Goal: Task Accomplishment & Management: Complete application form

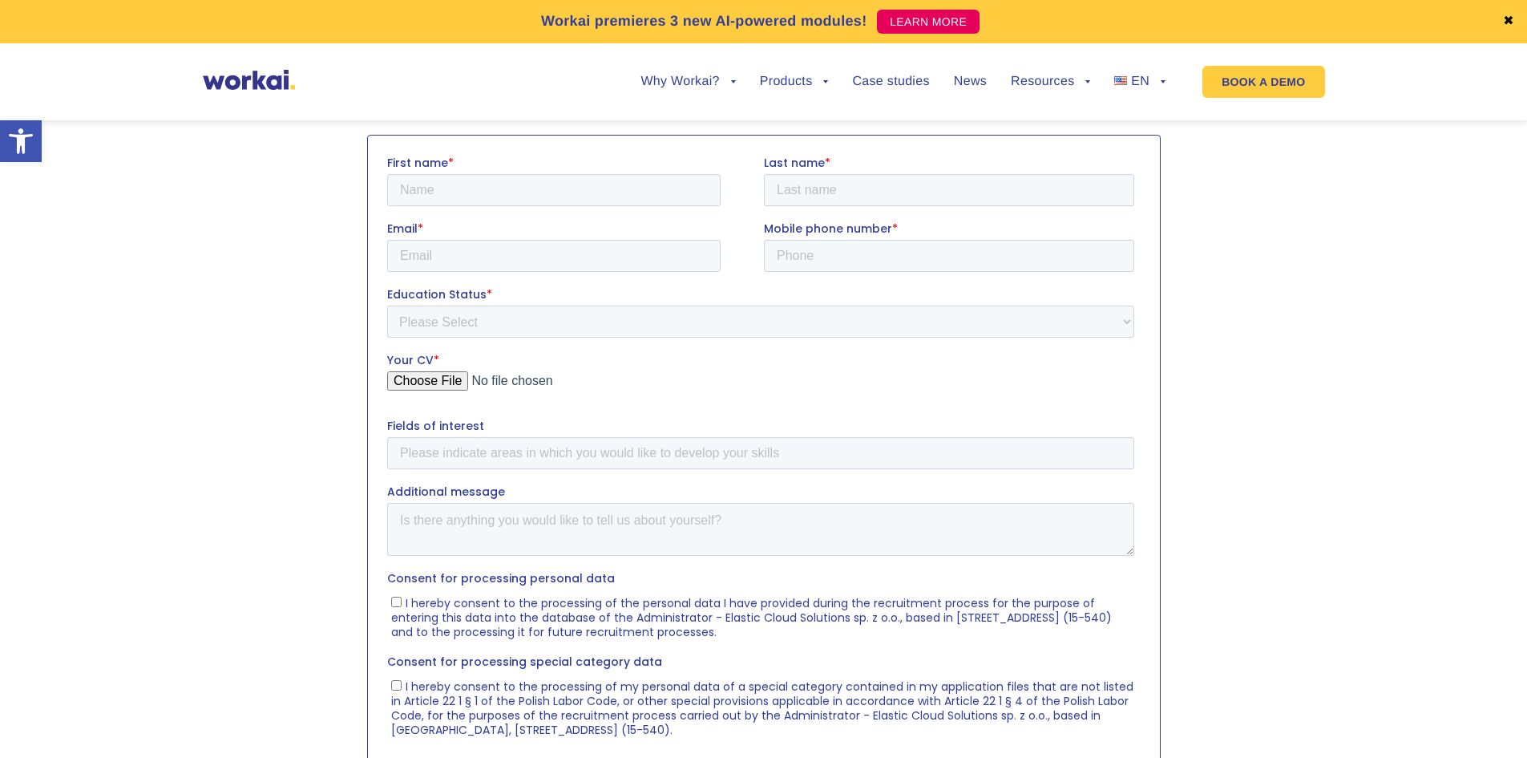
type input "[PERSON_NAME]"
click at [819, 197] on input "Last name *" at bounding box center [948, 189] width 370 height 32
type input "[PERSON_NAME]"
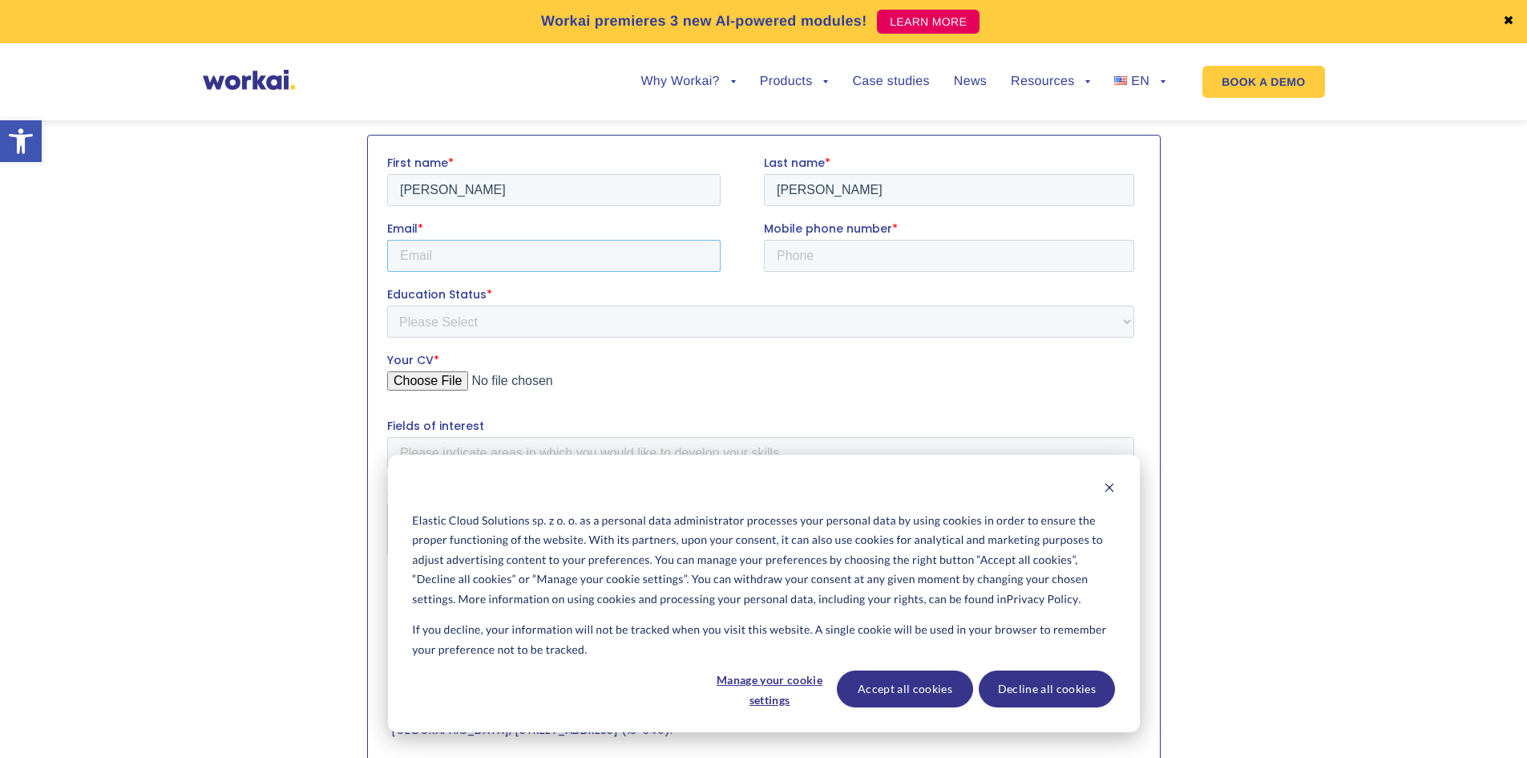
click at [540, 243] on input "Email *" at bounding box center [553, 255] width 334 height 32
type input "[EMAIL_ADDRESS][DOMAIN_NAME]"
click at [792, 253] on input "Mobile phone number *" at bounding box center [948, 255] width 370 height 32
click at [1112, 488] on icon "Dismiss cookie banner" at bounding box center [1109, 487] width 11 height 11
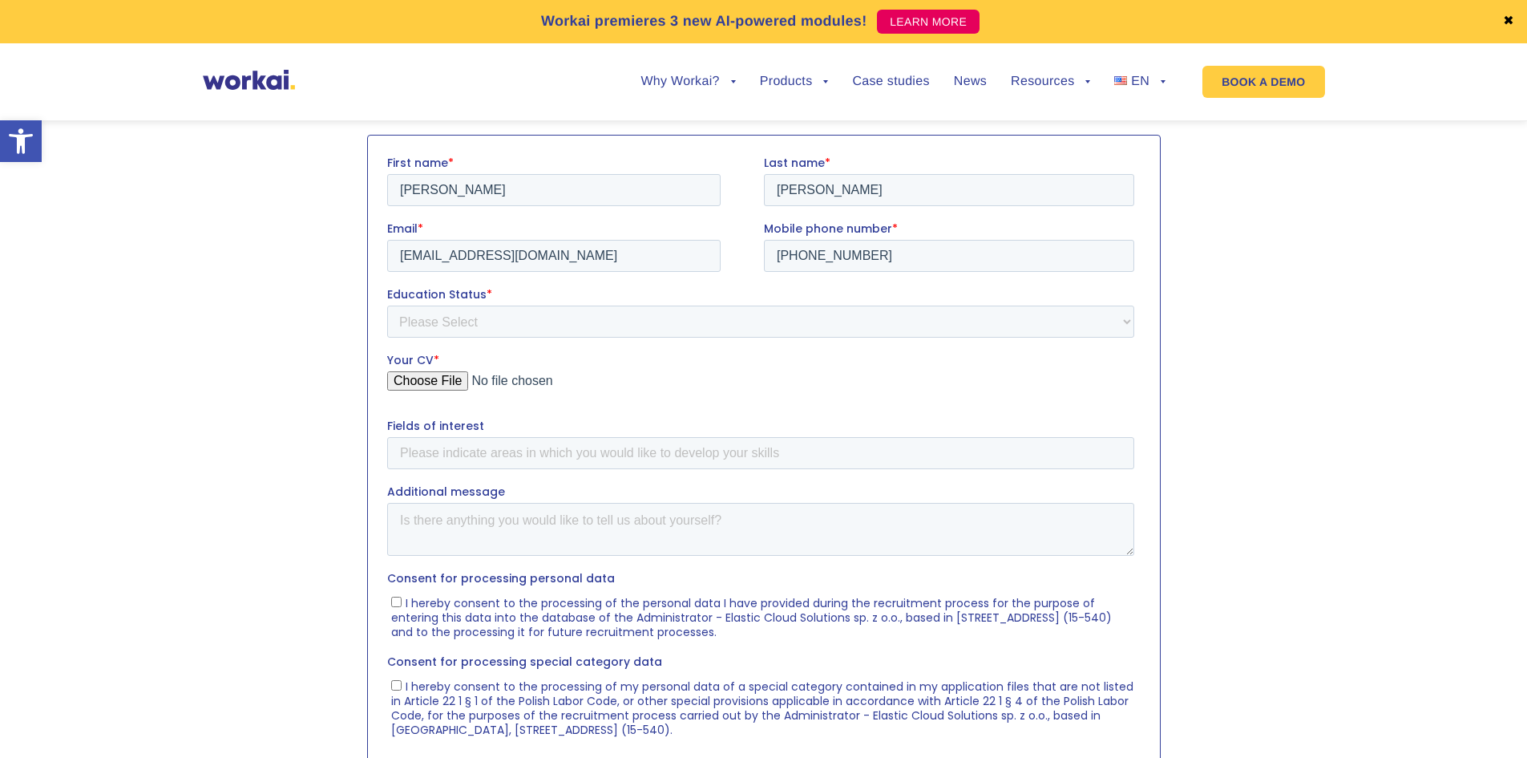
click at [779, 295] on label "Education Status *" at bounding box center [763, 293] width 754 height 16
click at [779, 305] on select "Please Select Student Graduate" at bounding box center [759, 321] width 747 height 32
click at [902, 248] on input "[PHONE_NUMBER]" at bounding box center [948, 255] width 370 height 32
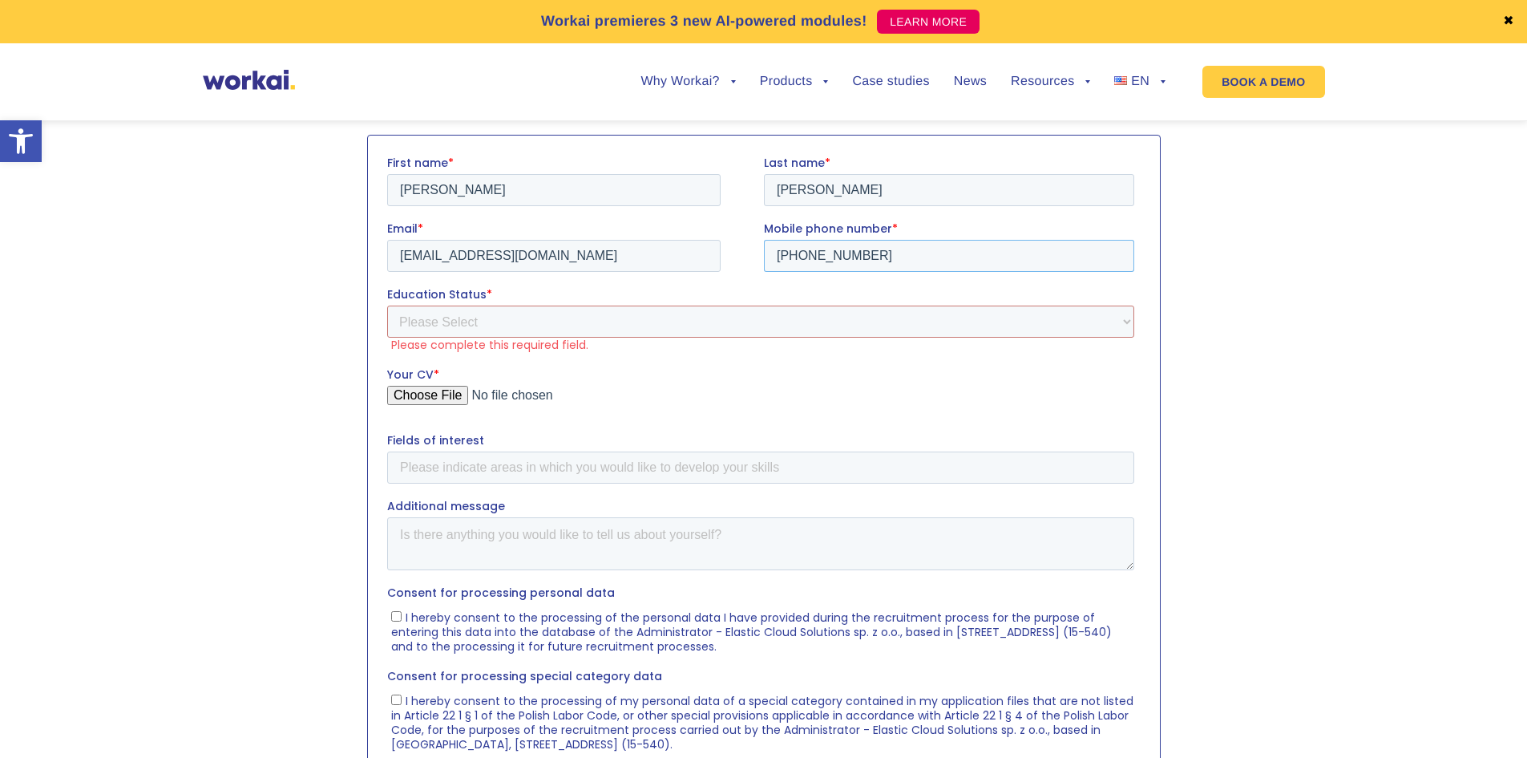
paste input "text"
click at [804, 260] on input "[PHONE_NUMBER]" at bounding box center [948, 255] width 370 height 32
type input "[PHONE_NUMBER]"
click at [578, 321] on select "Please Select Student Graduate" at bounding box center [759, 321] width 747 height 32
select select "Student"
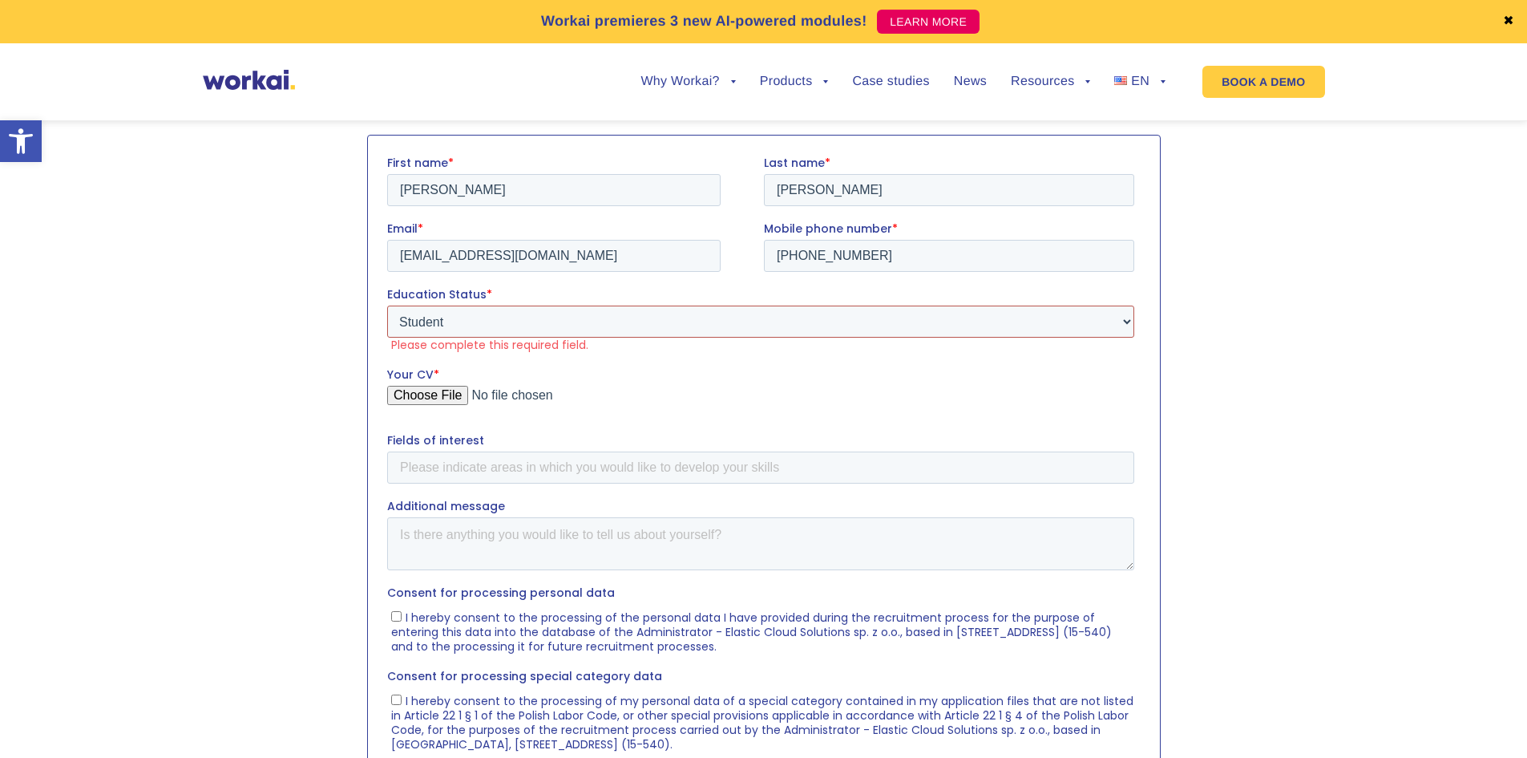
click at [386, 305] on select "Please Select Student Graduate" at bounding box center [759, 321] width 747 height 32
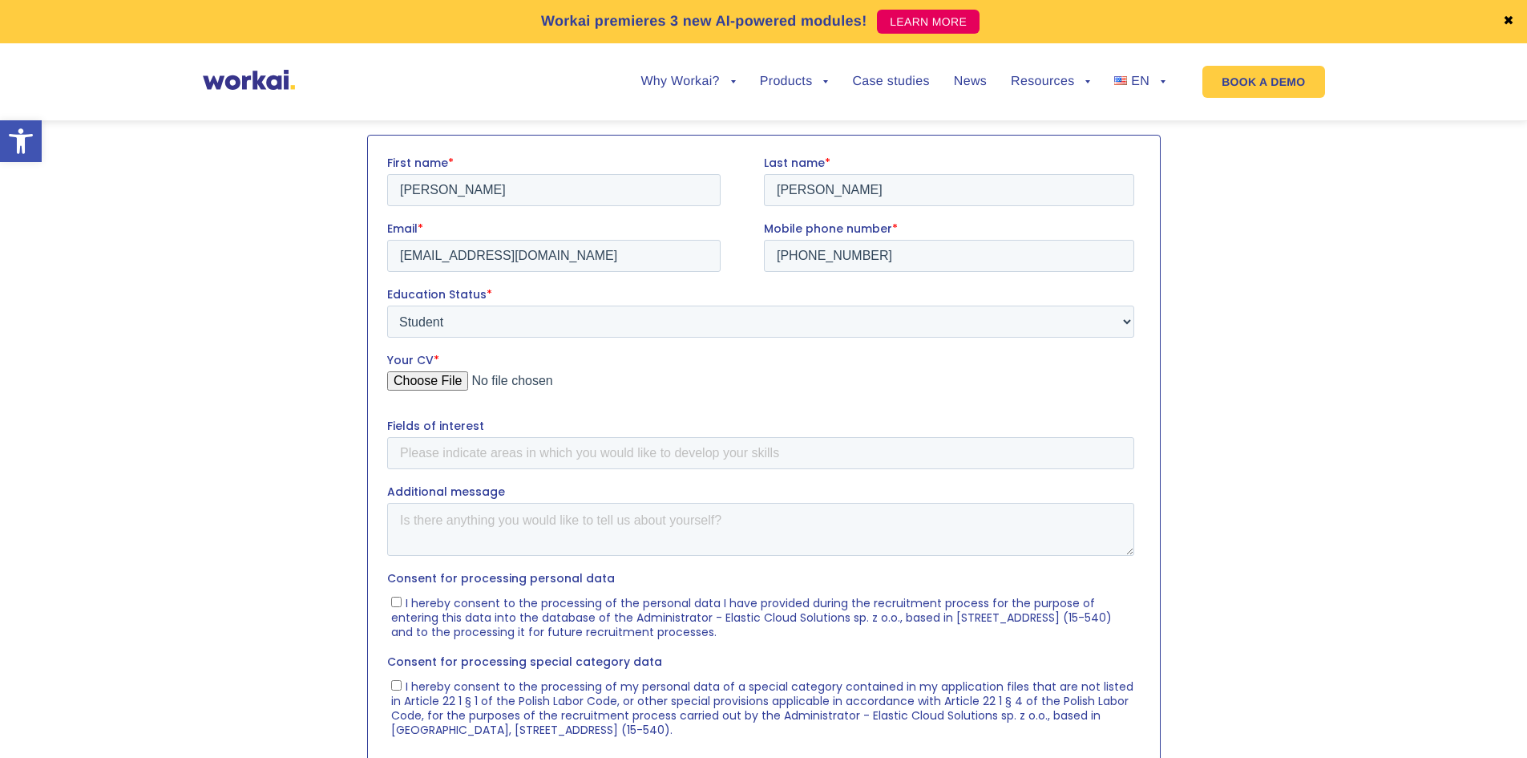
click at [433, 379] on input "Your CV *" at bounding box center [759, 386] width 747 height 32
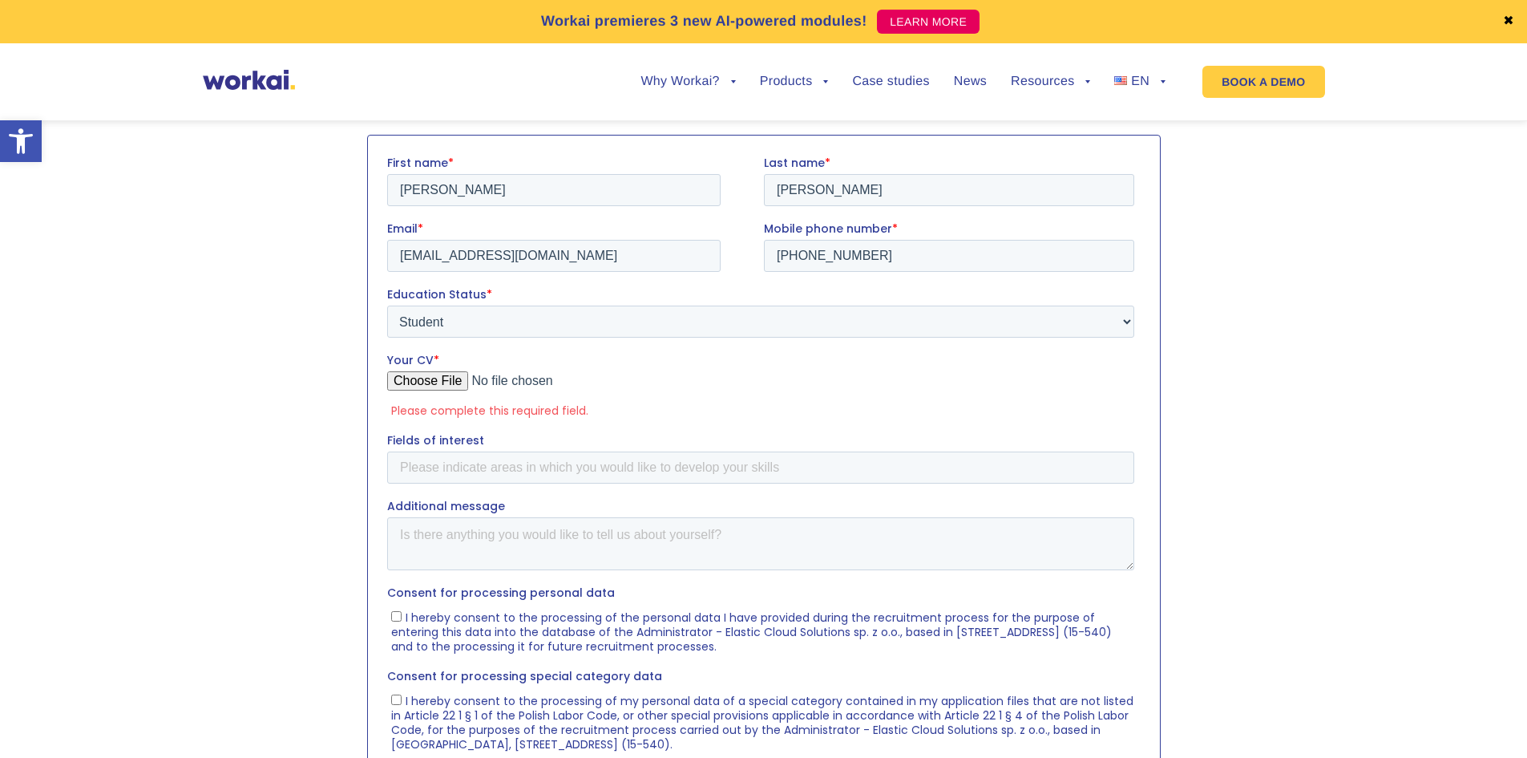
type input "C:\fakepath\CV [PERSON_NAME].pdf"
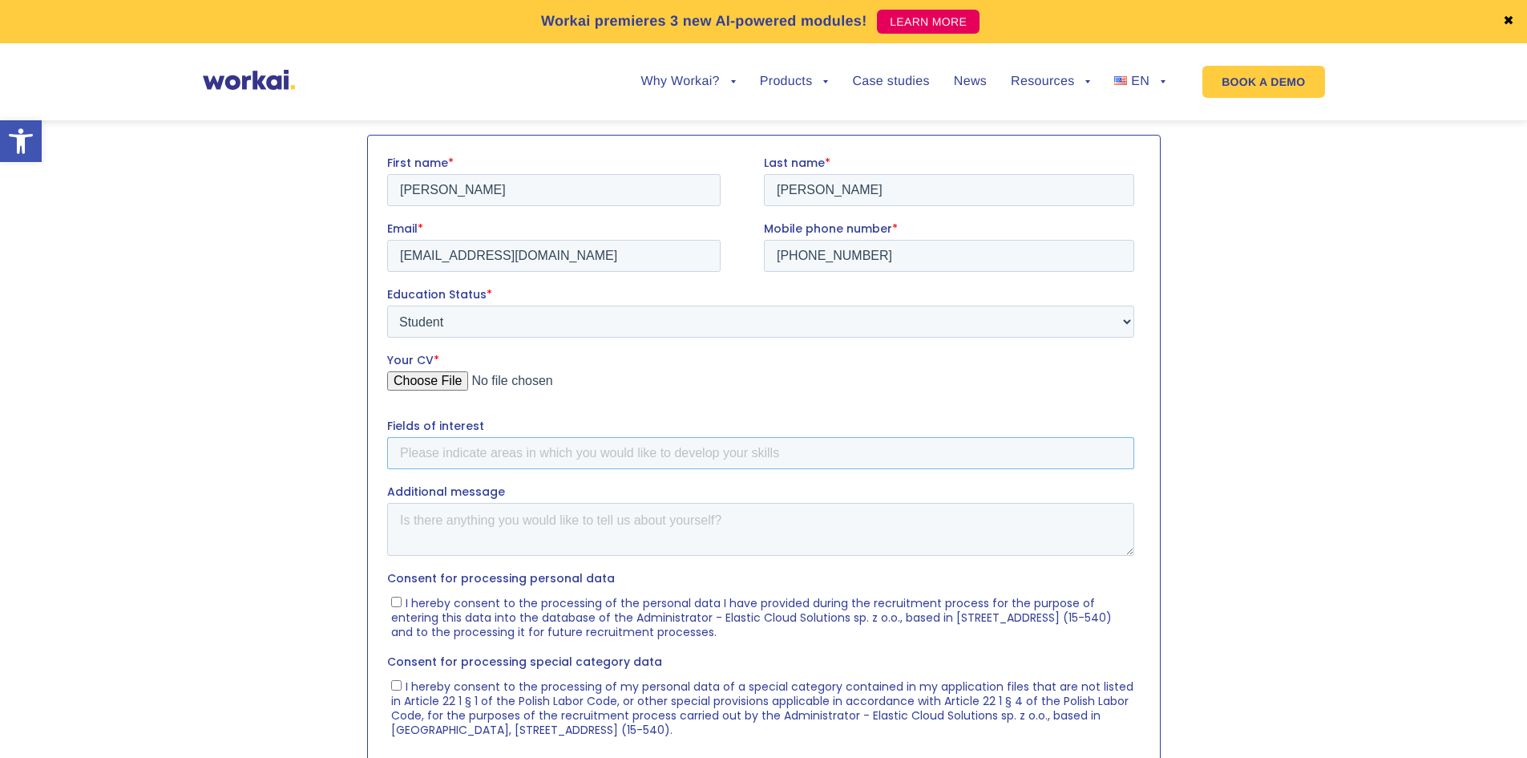
click at [585, 459] on input "Fields of interest" at bounding box center [759, 452] width 747 height 32
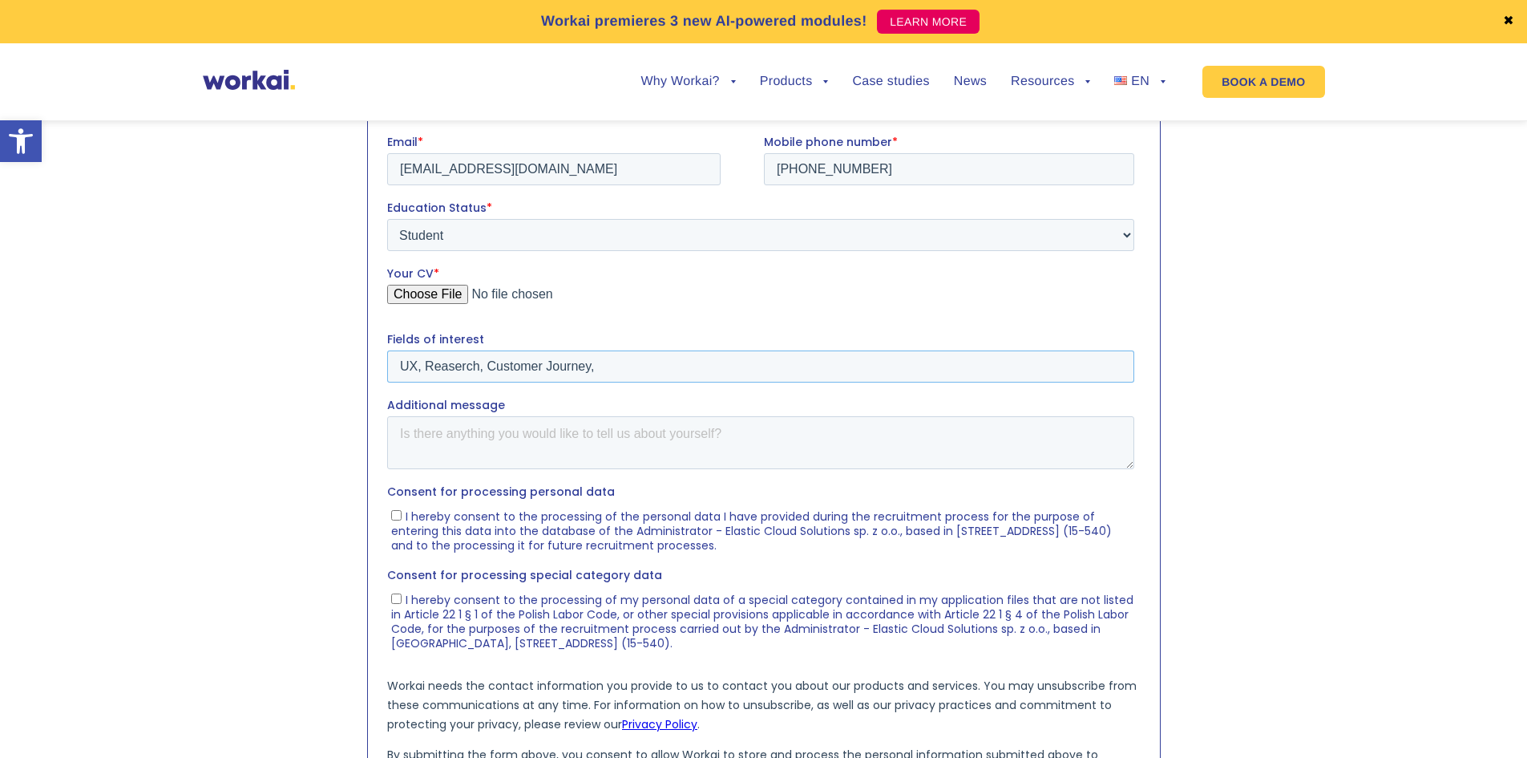
paste input "Customer Success Specialist"
type input "UX, Reaserch, Customer Journey, Customer Success Specialist"
click at [644, 439] on textarea "Additional message" at bounding box center [759, 441] width 747 height 53
click at [393, 512] on input "I hereby consent to the processing of the personal data I have provided during …" at bounding box center [395, 514] width 10 height 10
checkbox input "true"
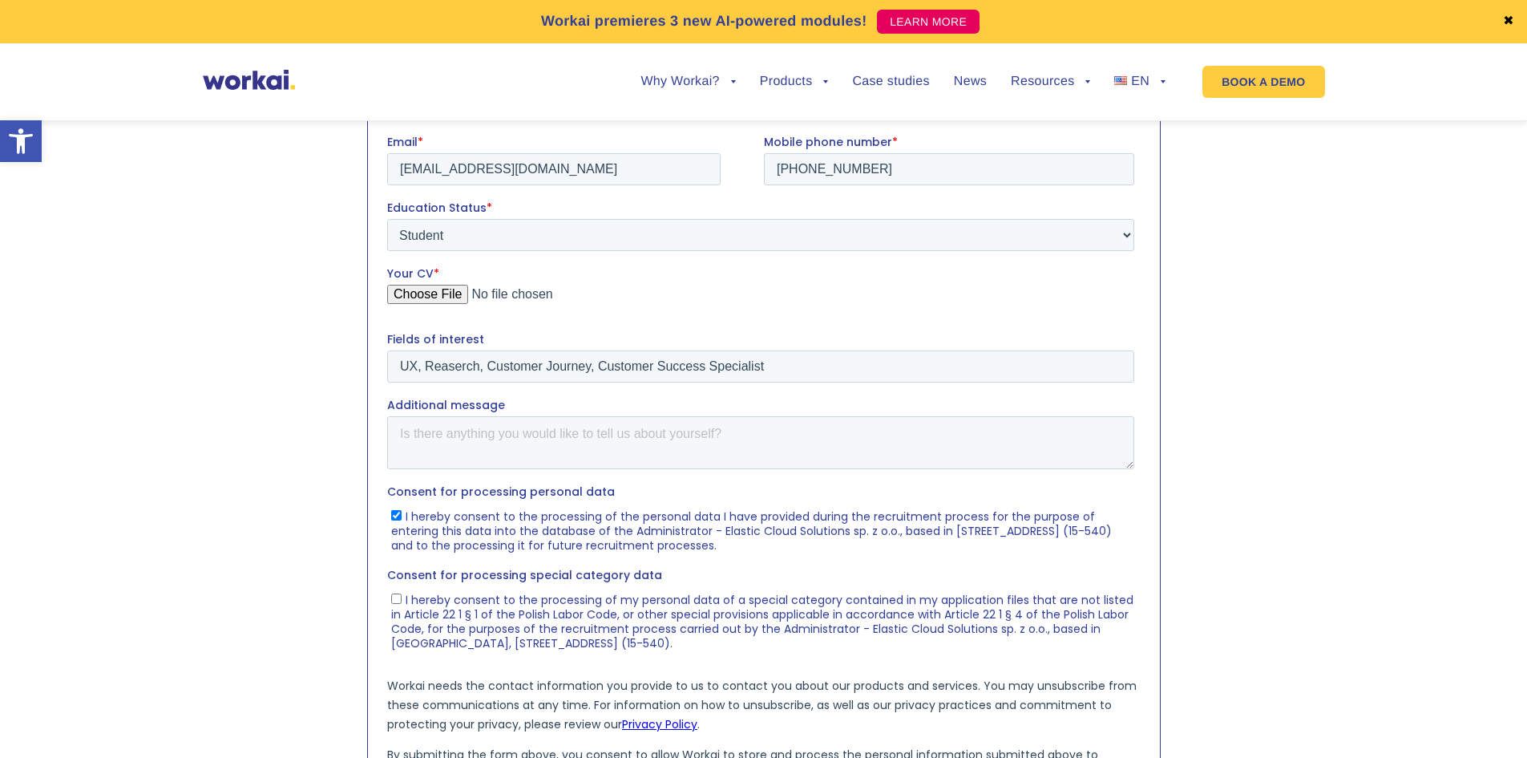
click at [394, 597] on input "I hereby consent to the processing of my personal data of a special category co…" at bounding box center [395, 598] width 10 height 10
checkbox input "true"
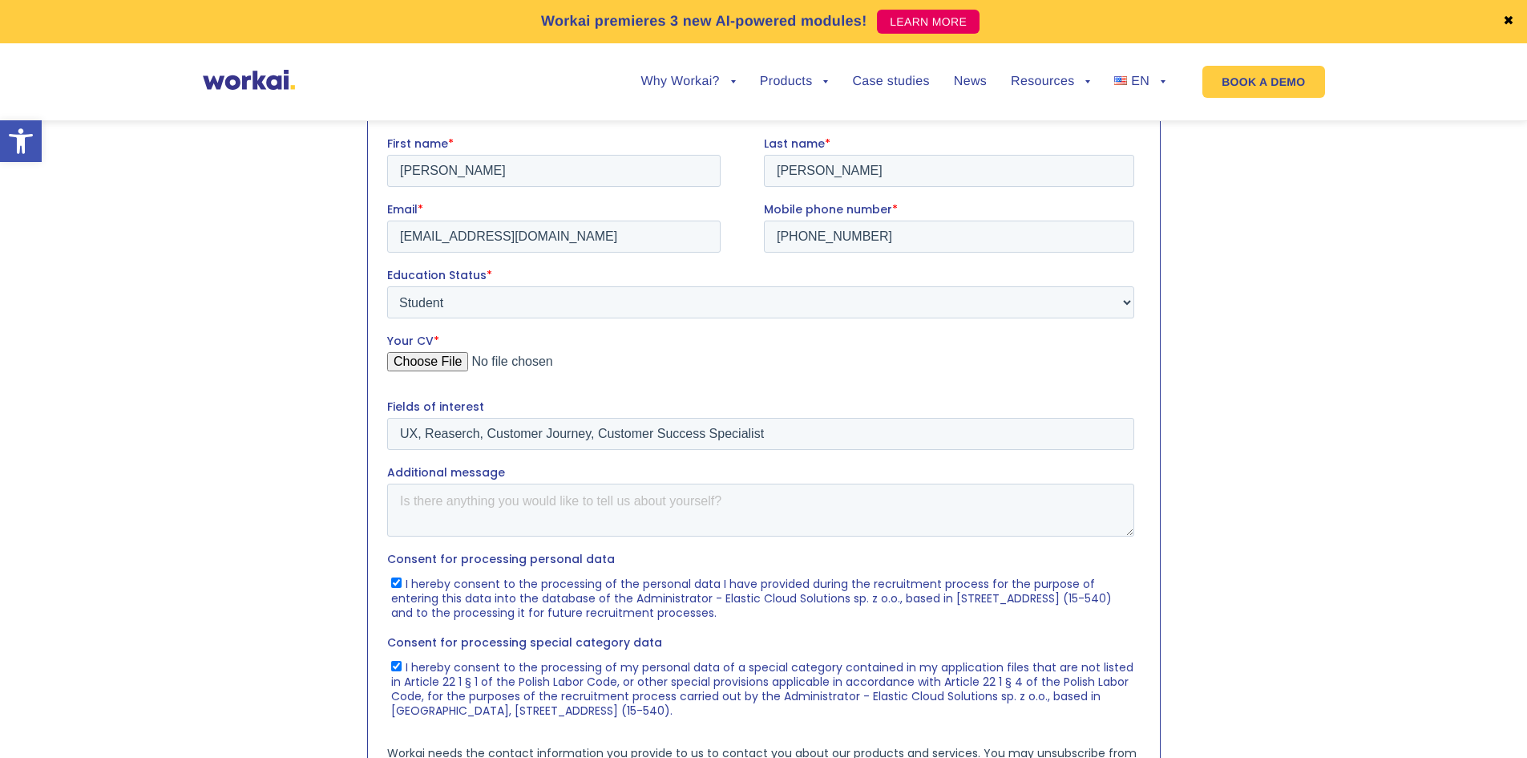
scroll to position [584, 0]
click at [544, 505] on textarea "Additional message" at bounding box center [759, 509] width 747 height 53
paste textarea "Hello, I had a chance to gain academic experience not only in Poland but also i…"
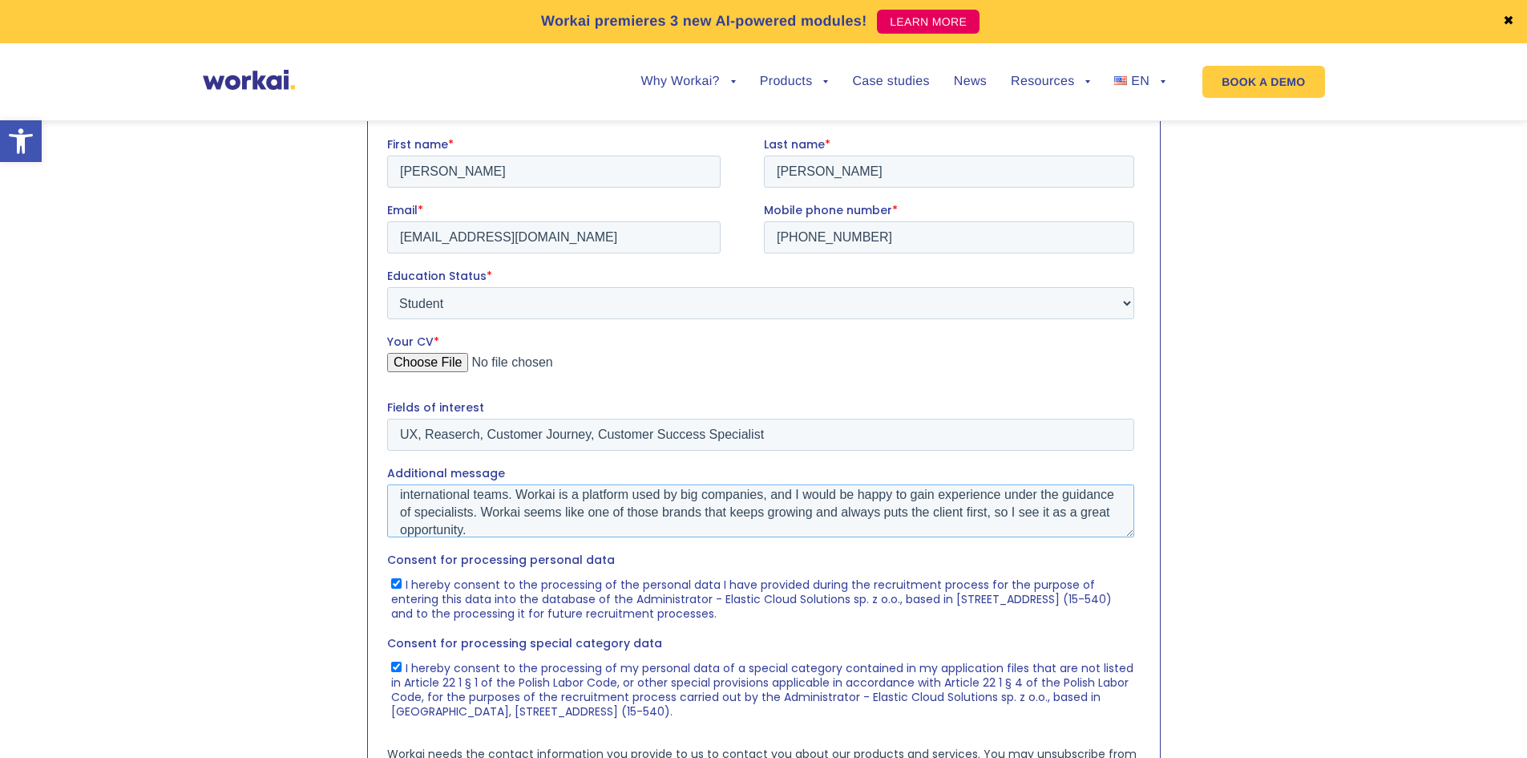
scroll to position [78, 0]
paste textarea "Thank you for your time, and I’d be happy to talk more if possible."
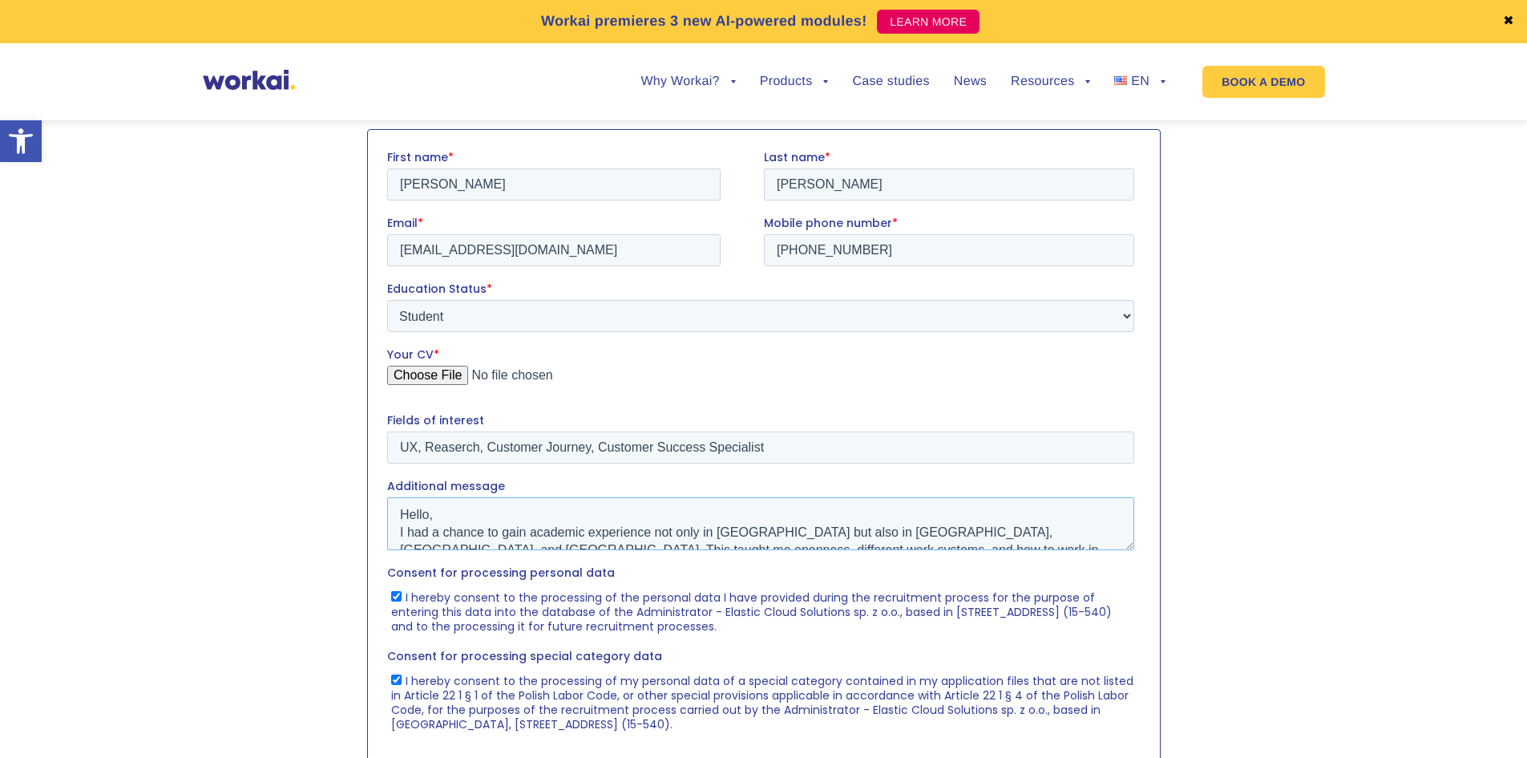
scroll to position [2, 0]
click at [548, 504] on textarea "Hello, I had a chance to gain academic experience not only in Poland but also i…" at bounding box center [759, 522] width 747 height 53
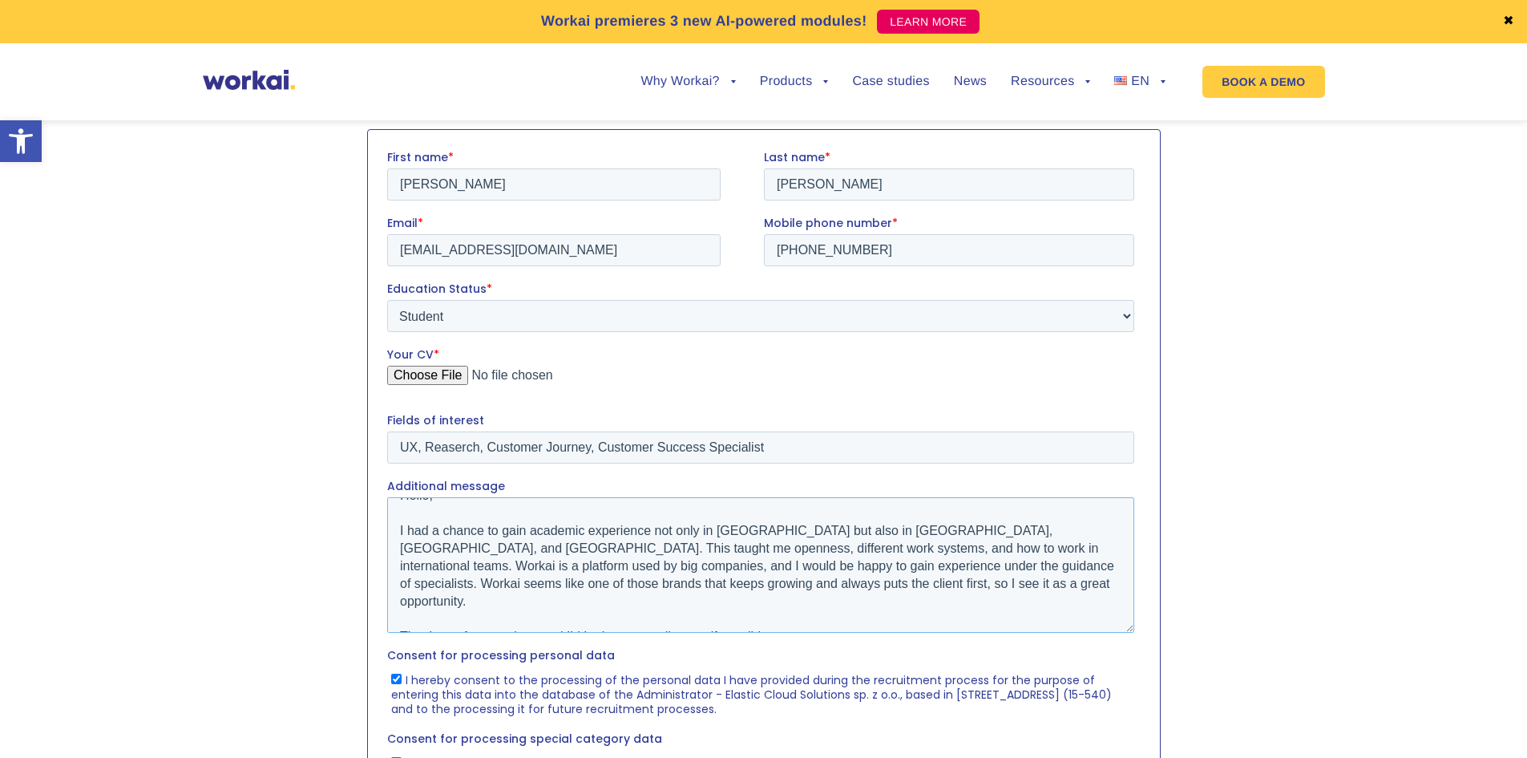
scroll to position [0, 0]
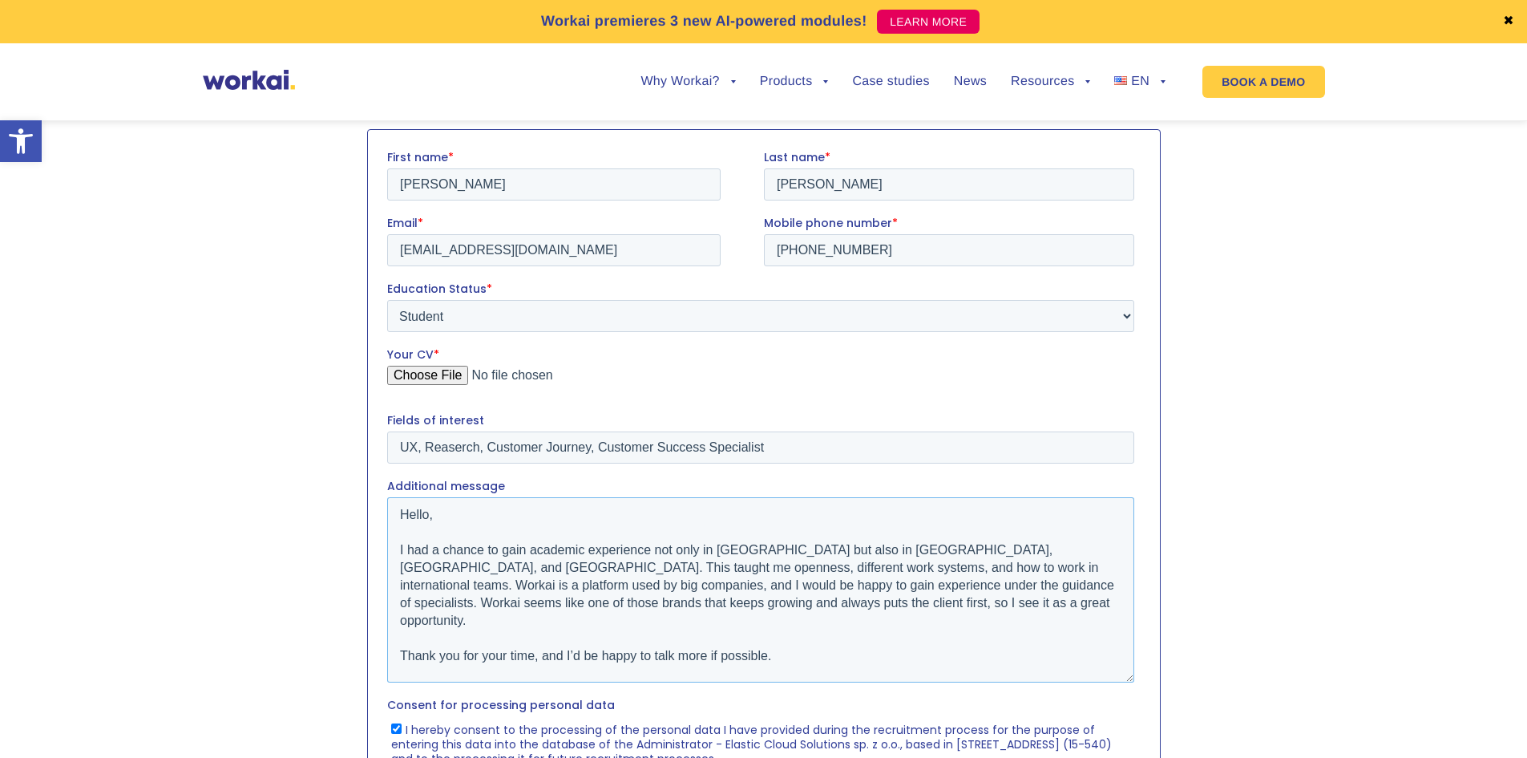
drag, startPoint x: 1126, startPoint y: 546, endPoint x: 1111, endPoint y: 679, distance: 134.0
click at [1111, 679] on textarea "Hello, I had a chance to gain academic experience not only in Poland but also i…" at bounding box center [759, 588] width 747 height 185
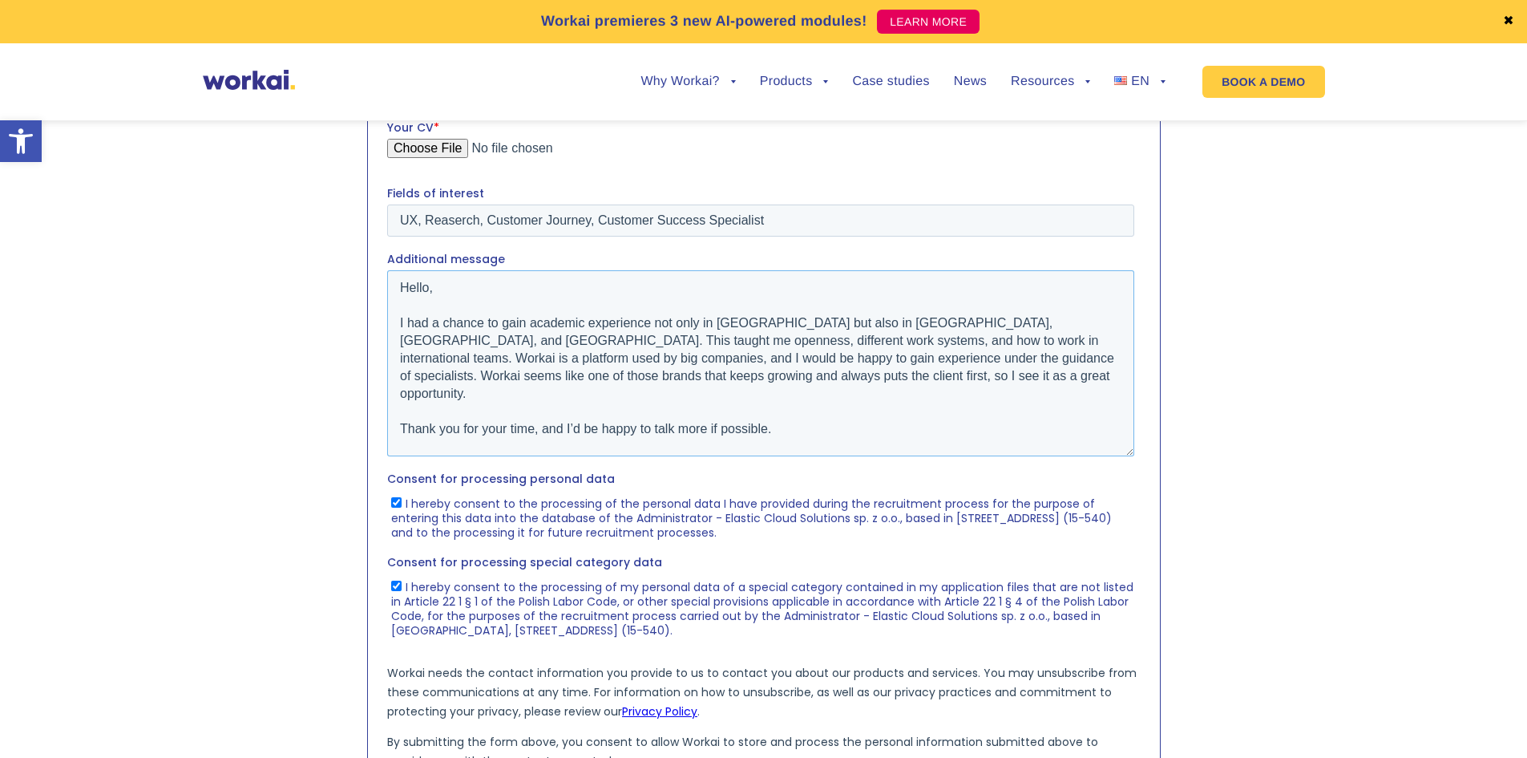
scroll to position [797, 0]
click at [915, 341] on textarea "Hello, I had a chance to gain academic experience not only in Poland but also i…" at bounding box center [759, 364] width 747 height 186
type textarea "Hello, I had a chance to gain academic experience not only in Poland but also i…"
click at [695, 547] on fieldset "Consent for processing personal data I hereby consent to the processing of the …" at bounding box center [763, 512] width 754 height 83
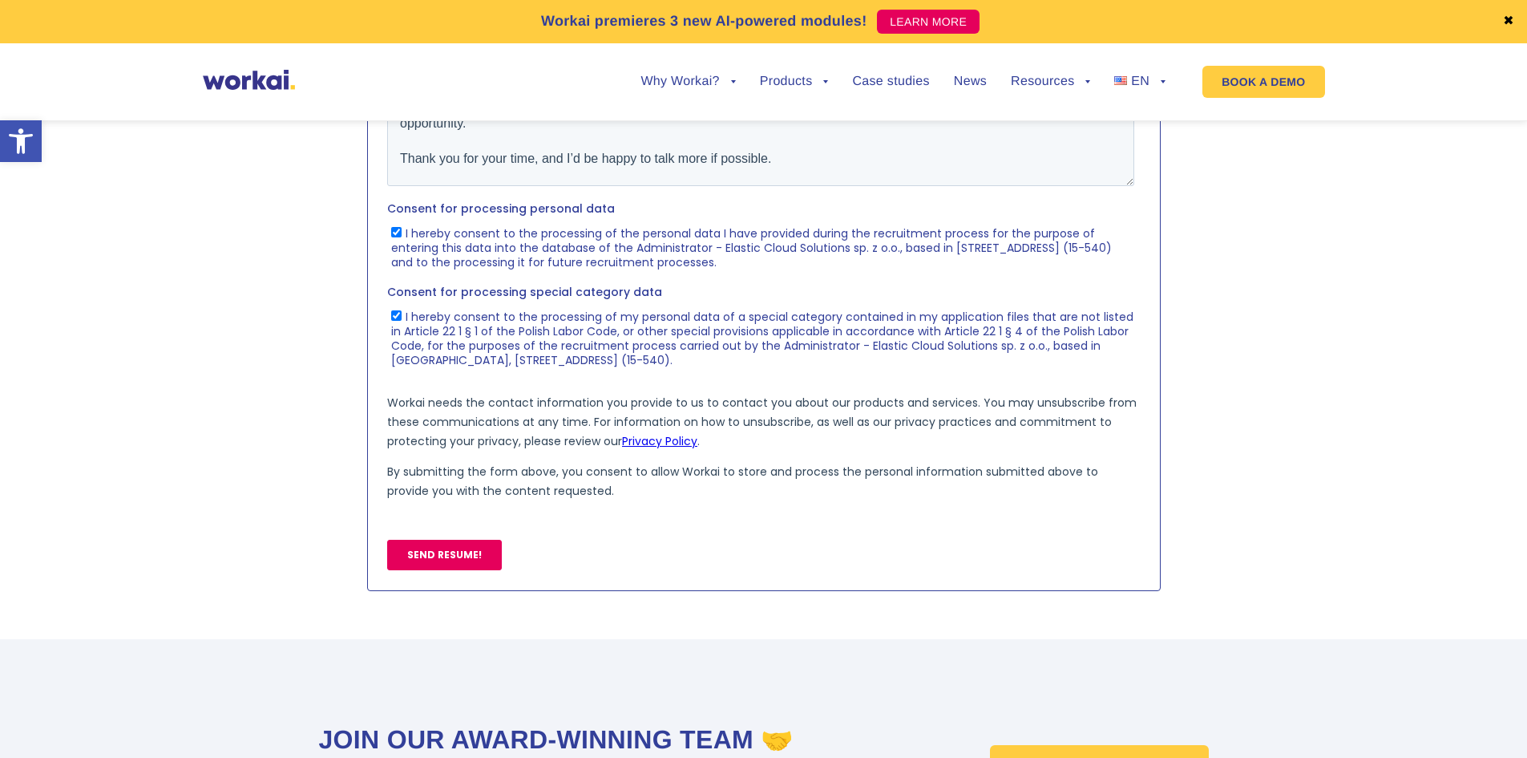
scroll to position [1069, 0]
click at [463, 548] on input "SEND RESUME!" at bounding box center [443, 554] width 115 height 30
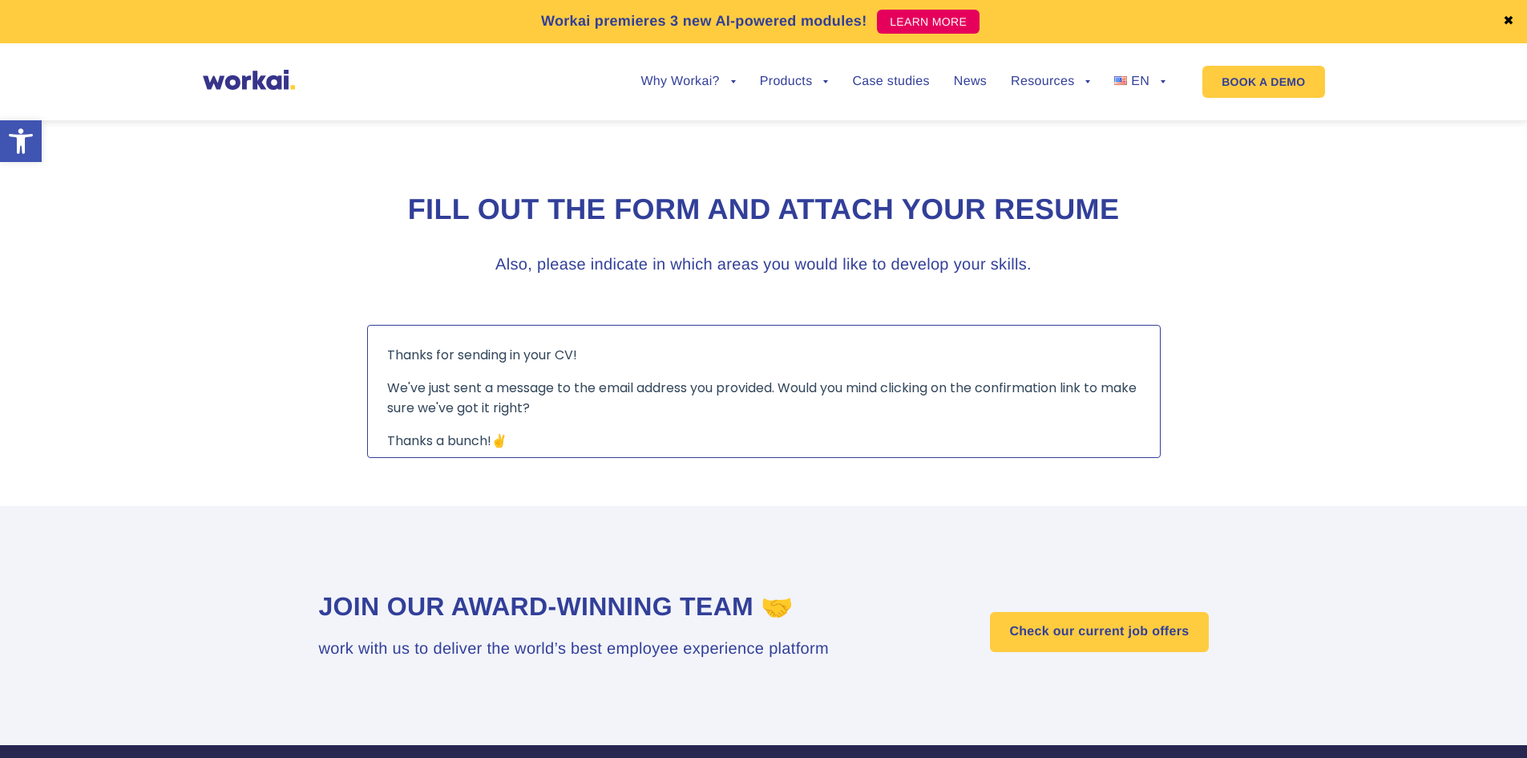
scroll to position [373, 0]
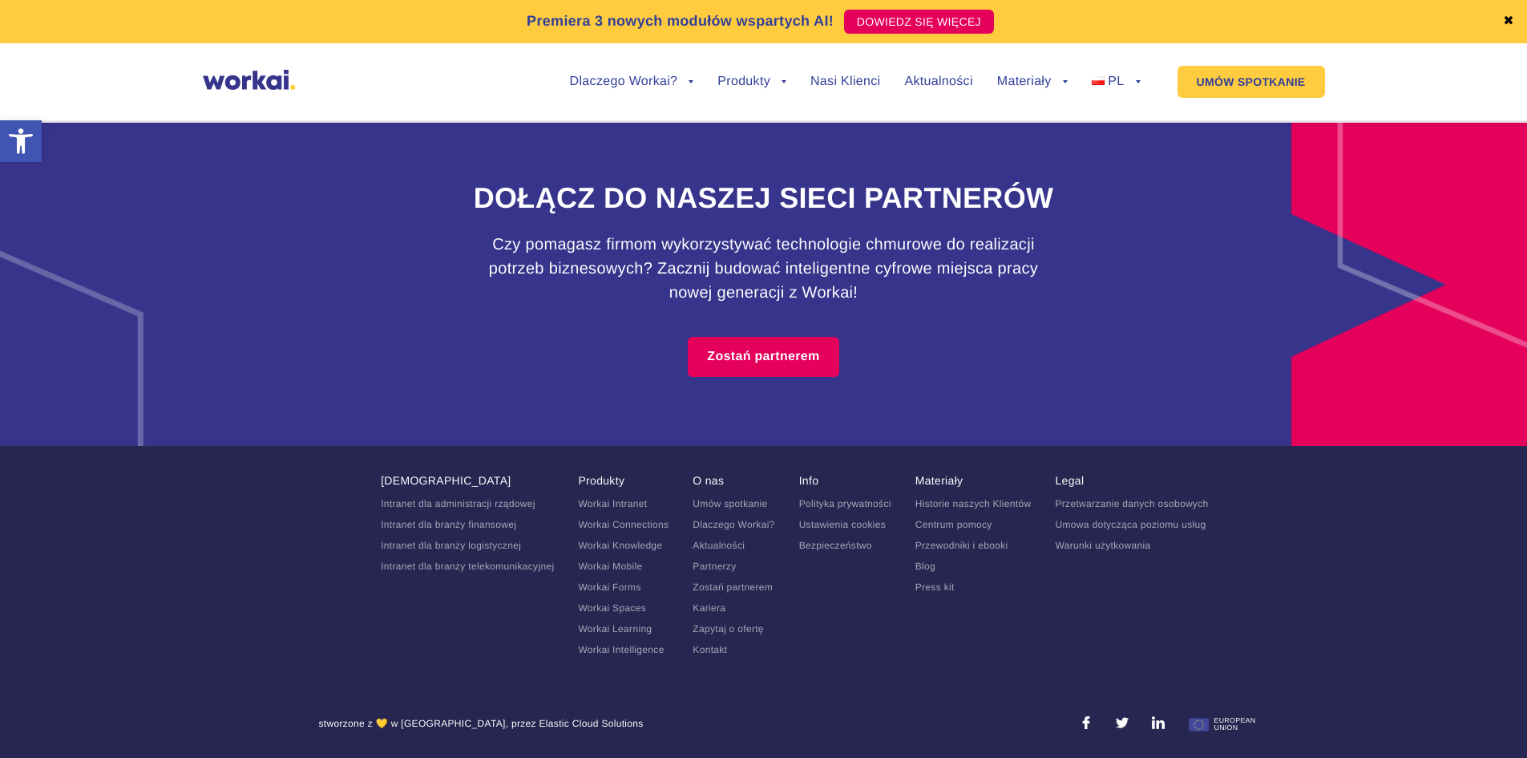
scroll to position [10102, 0]
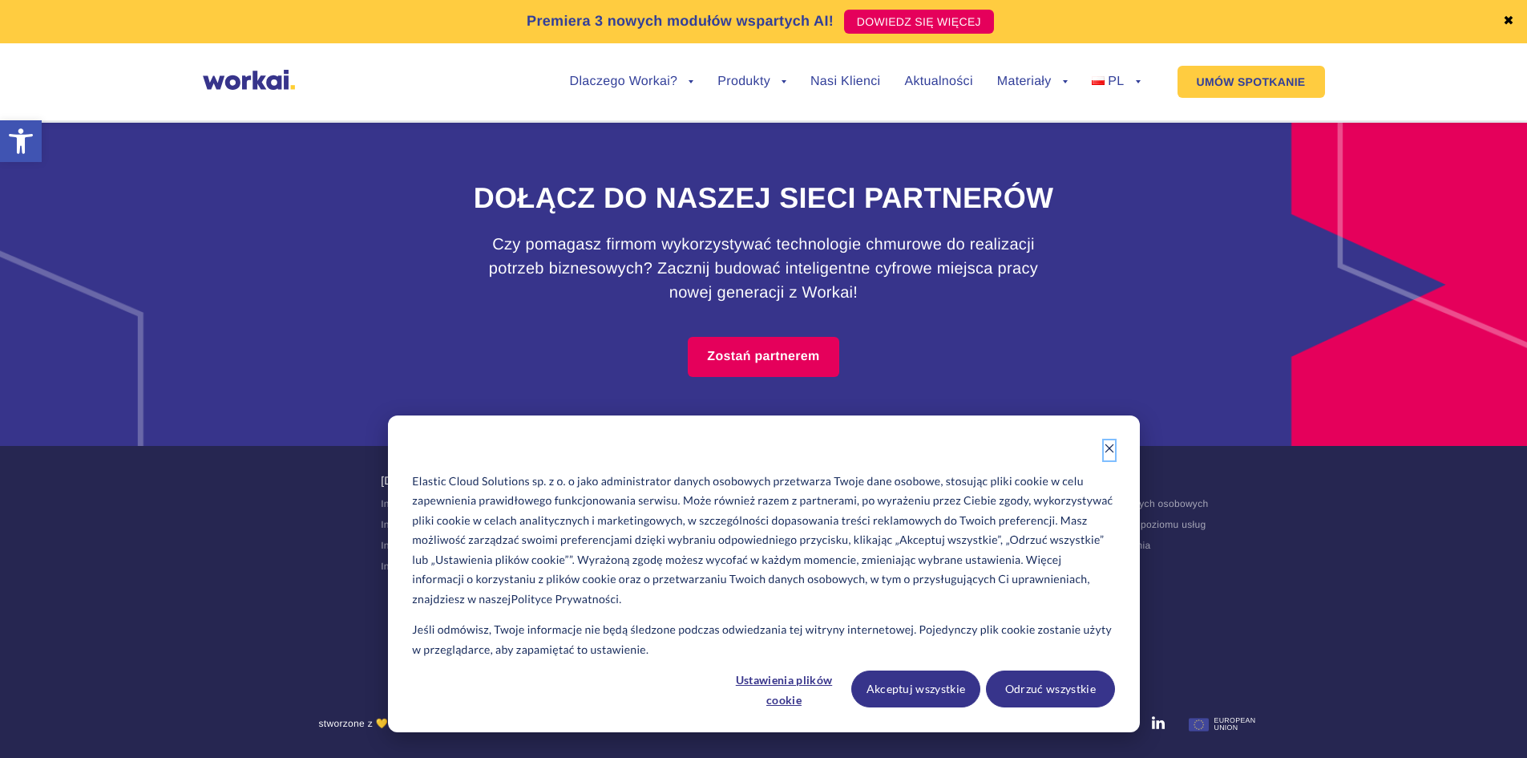
click at [1107, 451] on icon "Dismiss cookie banner" at bounding box center [1109, 448] width 9 height 9
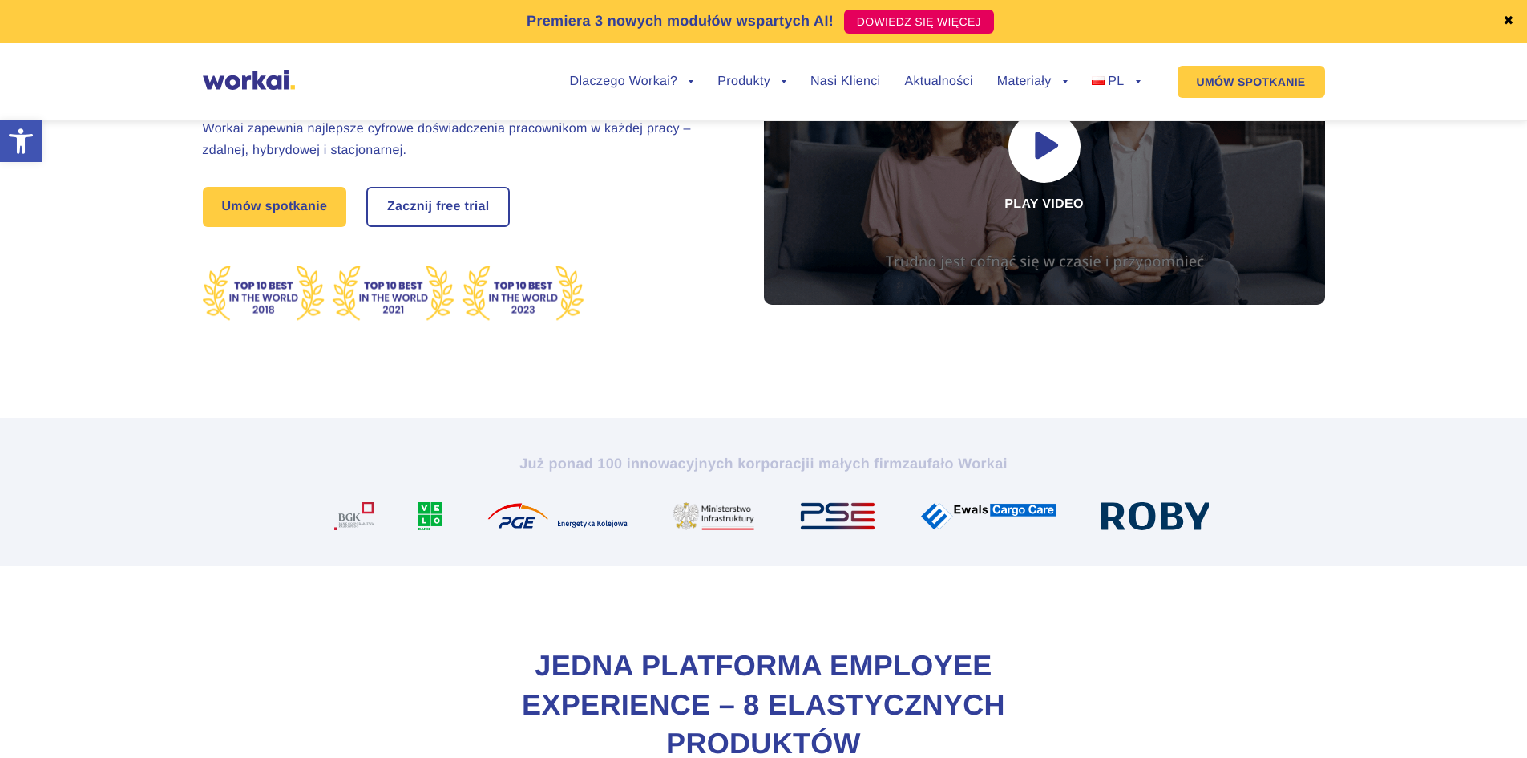
scroll to position [200, 0]
